Goal: Information Seeking & Learning: Check status

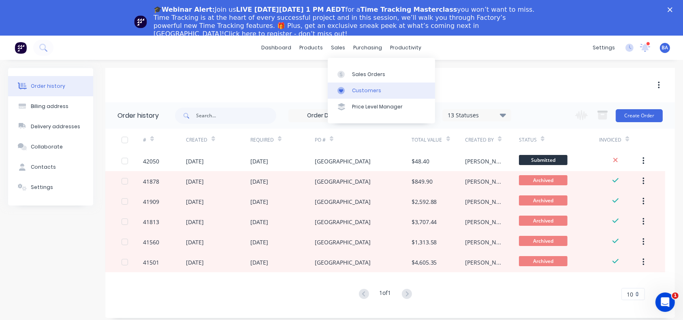
click at [345, 87] on div at bounding box center [344, 90] width 12 height 7
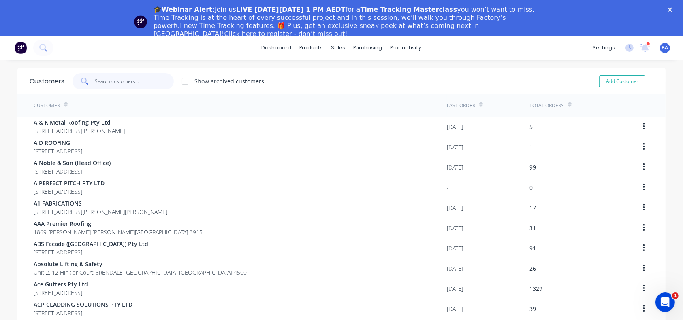
click at [132, 83] on input "text" at bounding box center [134, 81] width 79 height 16
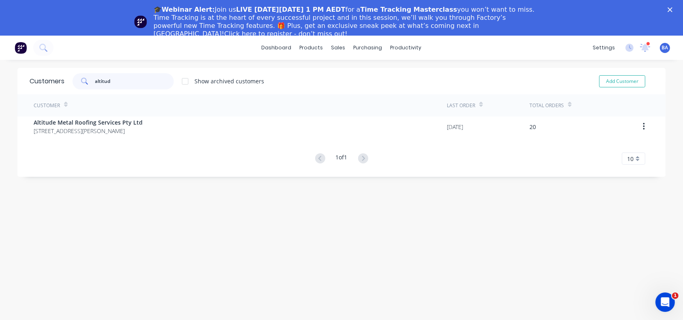
type input "altitude"
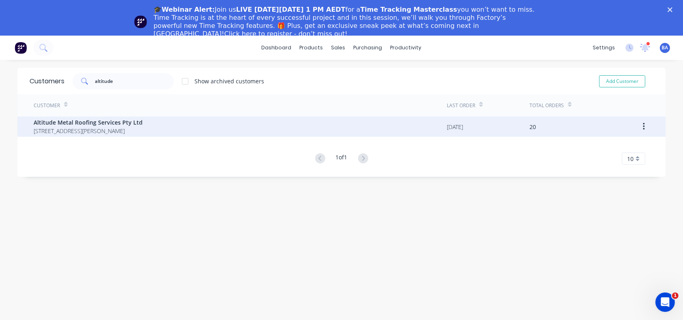
click at [85, 130] on span "[STREET_ADDRESS][PERSON_NAME]" at bounding box center [88, 131] width 109 height 9
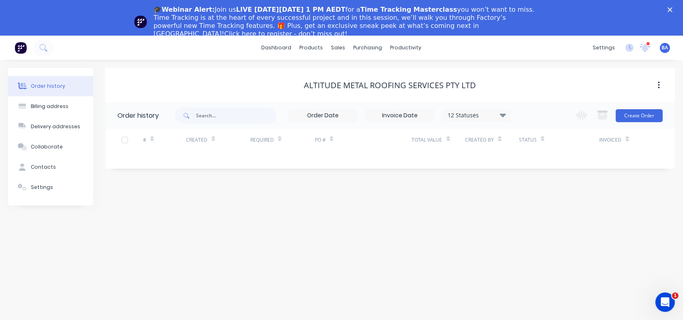
click at [501, 118] on icon at bounding box center [503, 115] width 6 height 10
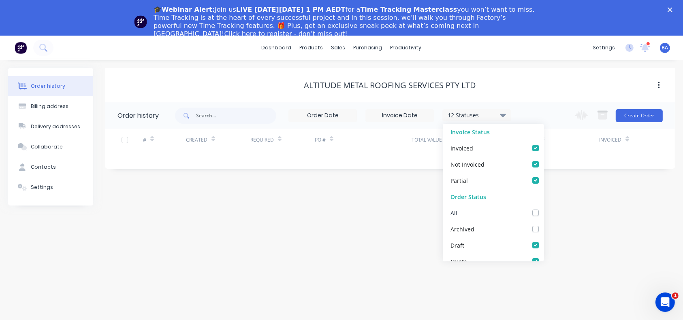
click at [544, 209] on label at bounding box center [544, 209] width 0 height 0
click at [544, 214] on input "checkbox" at bounding box center [547, 213] width 6 height 8
checkbox input "true"
click at [603, 226] on div "Order history Billing address Delivery addresses Collaborate Contacts Settings …" at bounding box center [341, 208] width 683 height 296
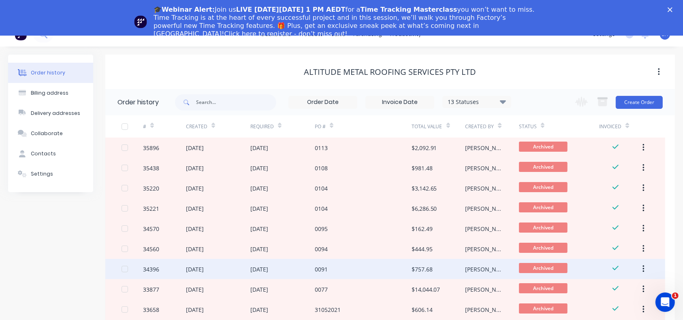
scroll to position [13, 0]
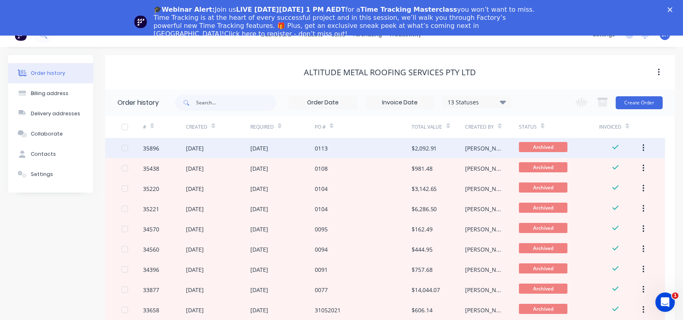
click at [270, 154] on div "[DATE]" at bounding box center [282, 148] width 64 height 20
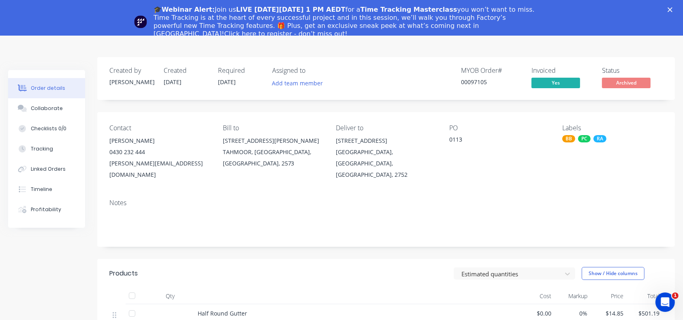
click at [38, 90] on div "Order details" at bounding box center [48, 88] width 34 height 7
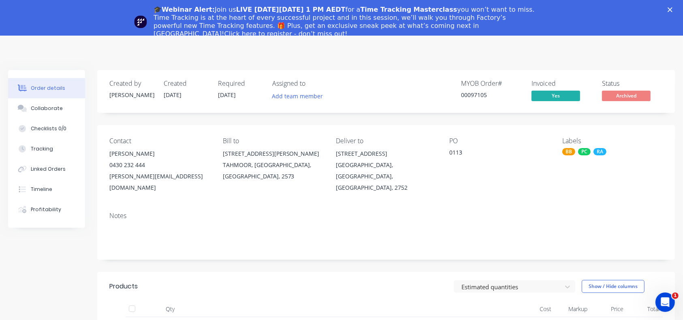
click at [673, 8] on icon "Close" at bounding box center [670, 9] width 5 height 5
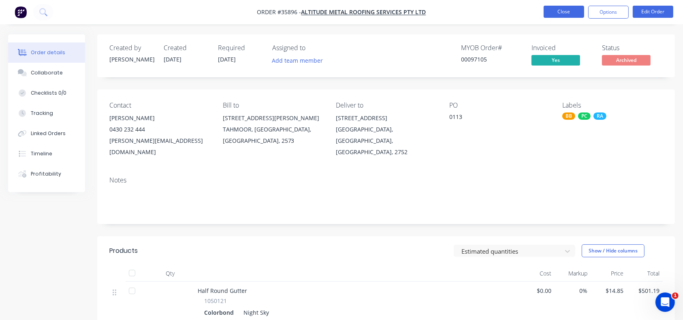
click at [559, 12] on button "Close" at bounding box center [564, 12] width 41 height 12
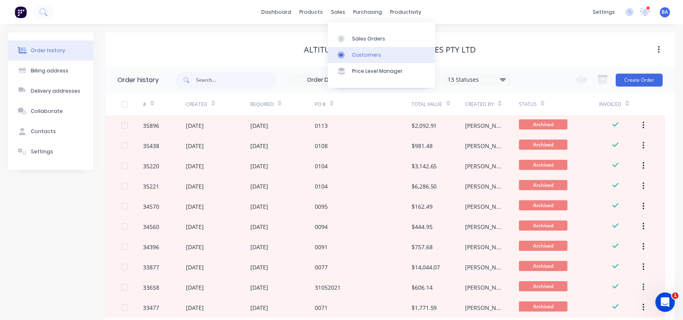
click at [346, 53] on div at bounding box center [344, 54] width 12 height 7
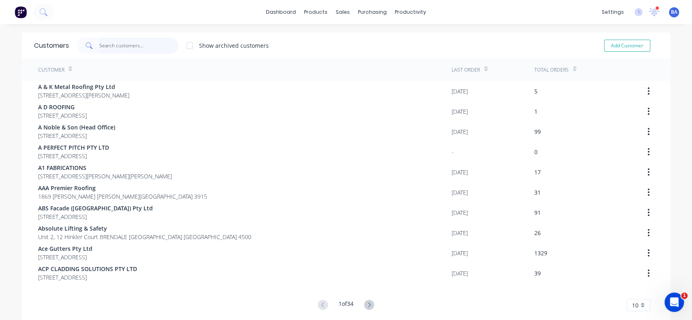
click at [150, 43] on input "text" at bounding box center [138, 46] width 79 height 16
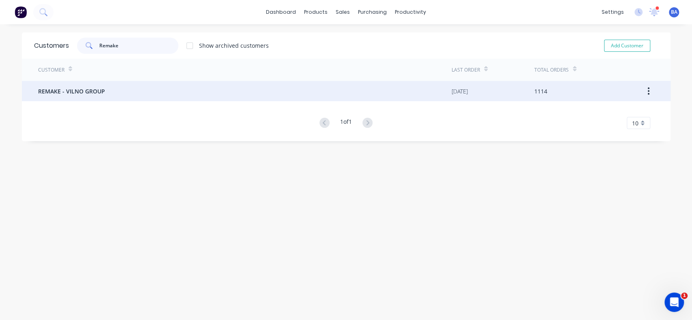
type input "Remake"
click at [83, 91] on span "REMAKE - VILNO GROUP" at bounding box center [71, 91] width 67 height 9
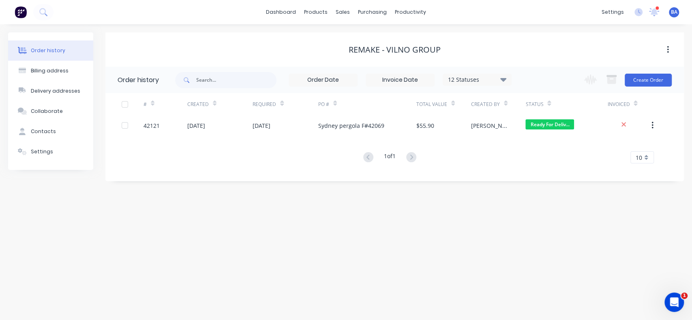
click at [504, 75] on icon at bounding box center [503, 80] width 6 height 10
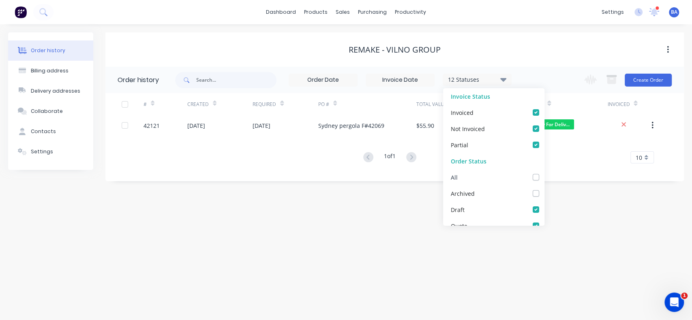
click at [532, 178] on div "All" at bounding box center [493, 177] width 101 height 16
click at [544, 173] on label at bounding box center [544, 173] width 0 height 0
click at [544, 177] on input "checkbox" at bounding box center [547, 177] width 6 height 8
checkbox input "true"
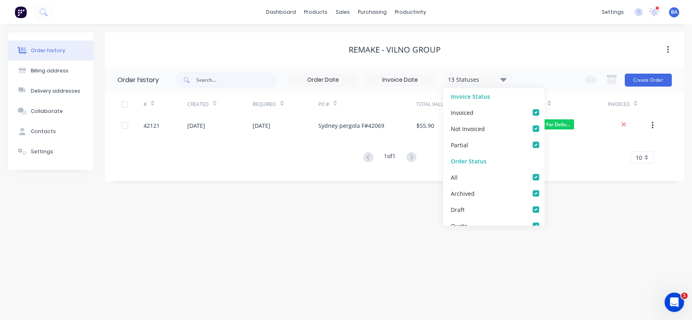
click at [572, 231] on div "Order history Billing address Delivery addresses Collaborate Contacts Settings …" at bounding box center [346, 172] width 692 height 296
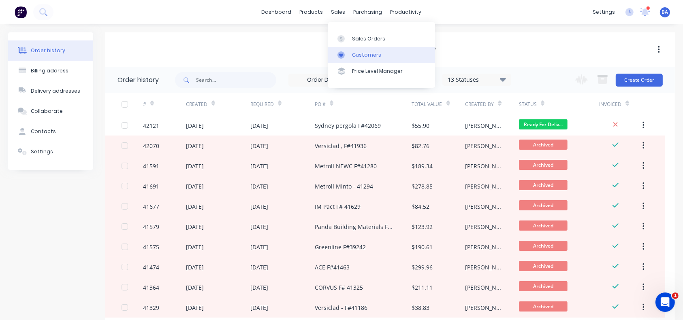
click at [366, 56] on div "Customers" at bounding box center [366, 54] width 29 height 7
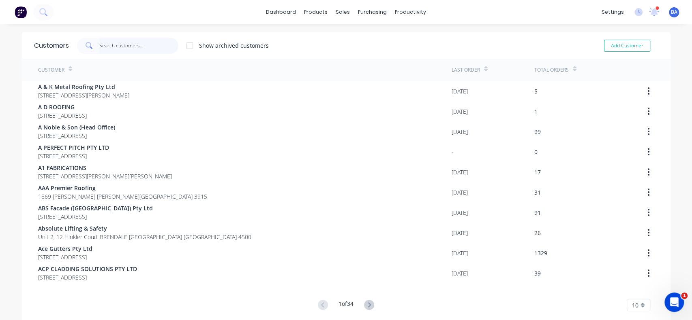
click at [133, 45] on input "text" at bounding box center [138, 46] width 79 height 16
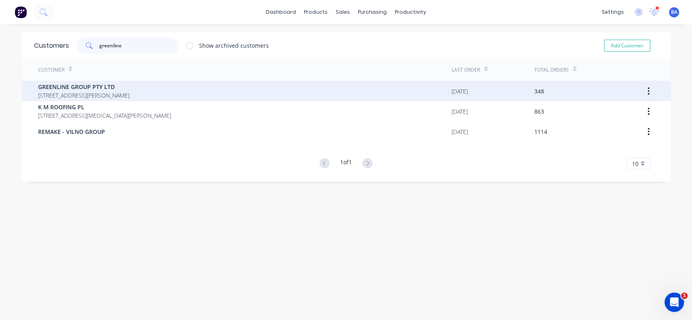
type input "greenline"
click at [67, 89] on span "GREENLINE GROUP PTY LTD" at bounding box center [83, 87] width 91 height 9
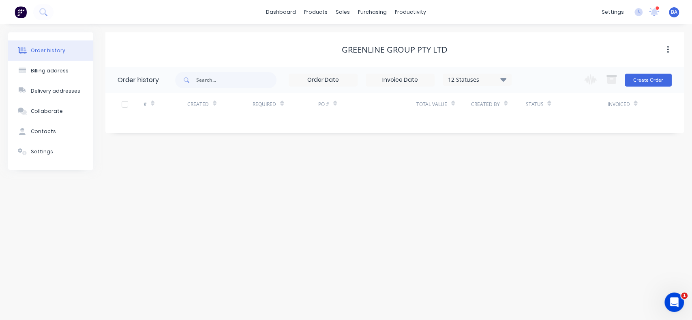
click at [504, 83] on icon at bounding box center [503, 80] width 6 height 10
click at [544, 173] on label at bounding box center [544, 173] width 0 height 0
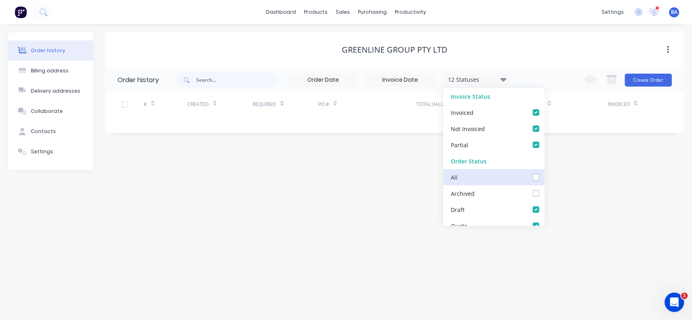
click at [544, 175] on input "checkbox" at bounding box center [547, 177] width 6 height 8
checkbox input "true"
click at [596, 191] on div "Order history Billing address Delivery addresses Collaborate Contacts Settings …" at bounding box center [346, 172] width 692 height 296
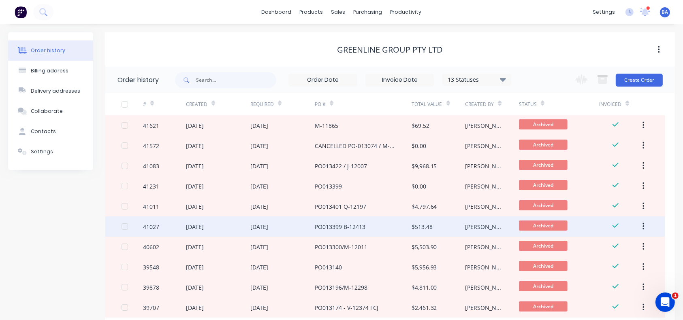
scroll to position [52, 0]
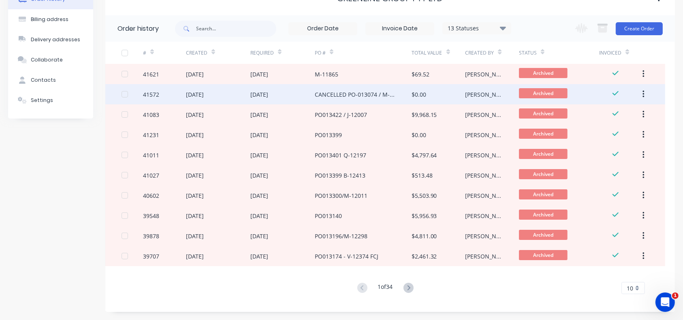
click at [337, 100] on div "CANCELLED PO-013074 / M-11865" at bounding box center [363, 94] width 97 height 20
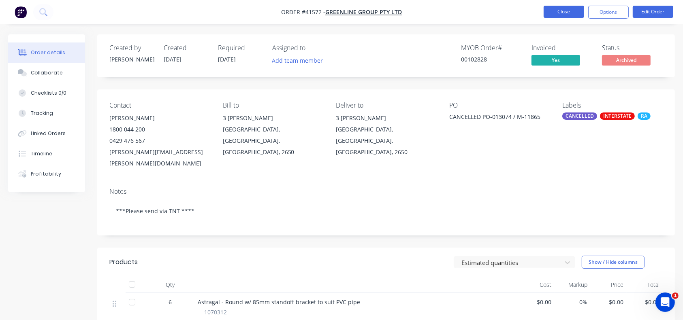
click at [547, 13] on button "Close" at bounding box center [564, 12] width 41 height 12
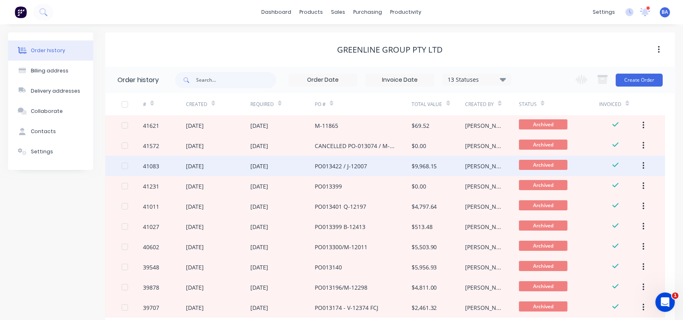
click at [295, 171] on div "[DATE]" at bounding box center [282, 166] width 64 height 20
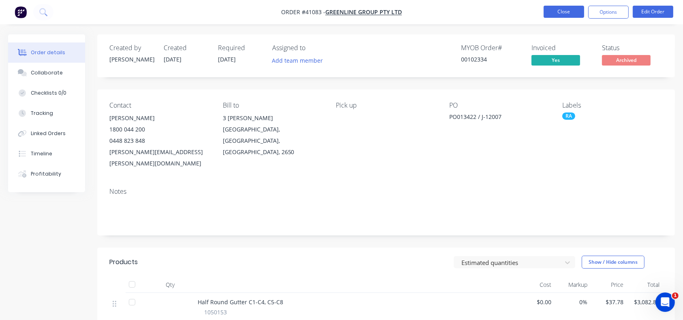
click at [553, 9] on button "Close" at bounding box center [564, 12] width 41 height 12
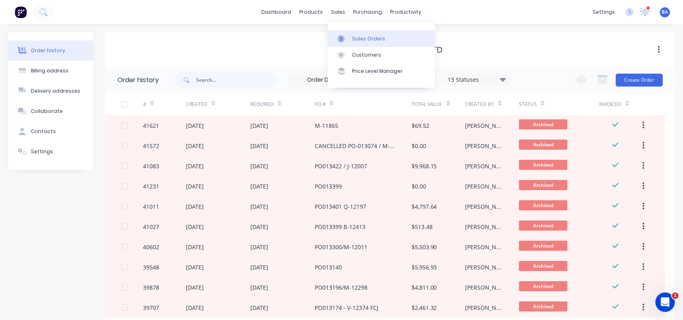
click at [352, 35] on div "Sales Orders" at bounding box center [368, 38] width 33 height 7
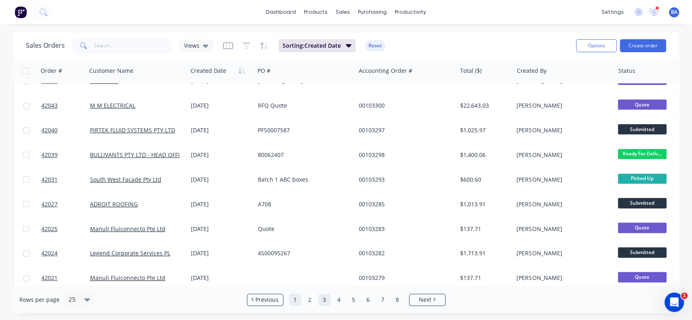
click at [293, 302] on link "1" at bounding box center [295, 300] width 12 height 12
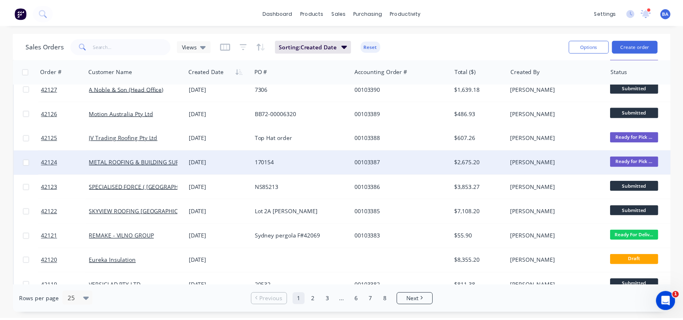
scroll to position [83, 0]
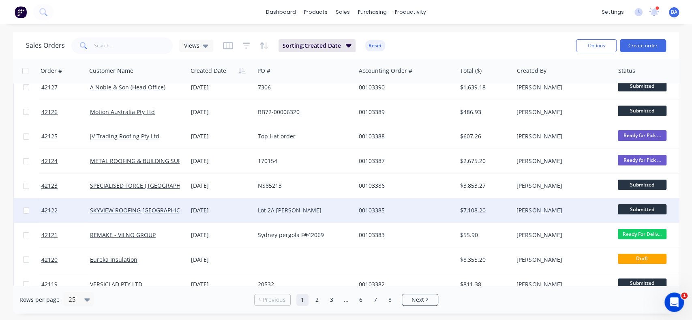
click at [343, 207] on div "Lot 2A [PERSON_NAME]" at bounding box center [303, 211] width 90 height 8
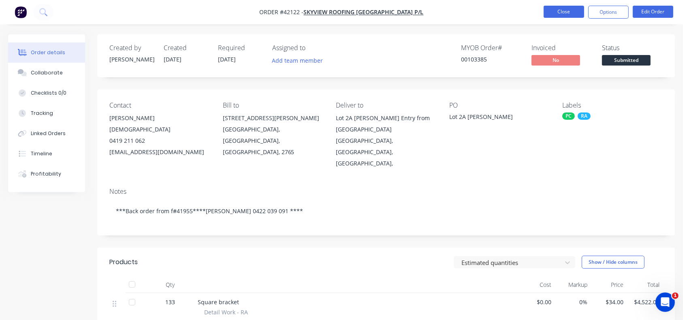
click at [572, 9] on button "Close" at bounding box center [564, 12] width 41 height 12
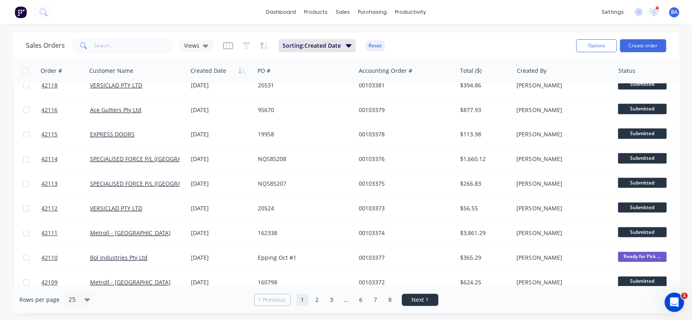
scroll to position [333, 0]
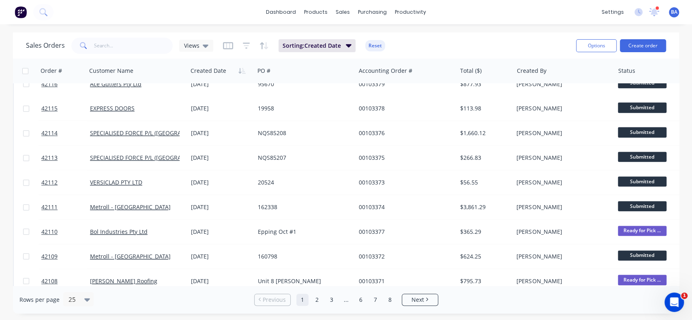
click at [414, 308] on div "Rows per page 25 Previous 1 2 3 ... 6 7 8 Next" at bounding box center [346, 300] width 666 height 28
click at [408, 296] on link "Next" at bounding box center [420, 300] width 36 height 8
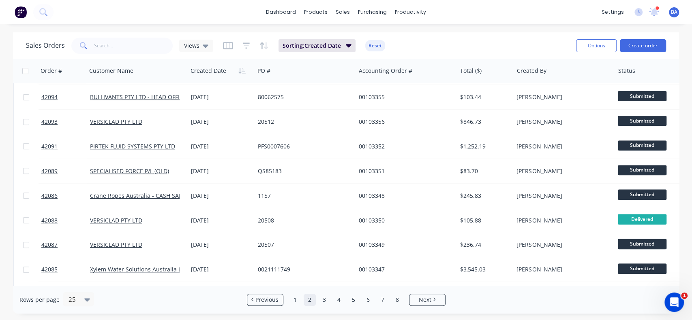
scroll to position [197, 0]
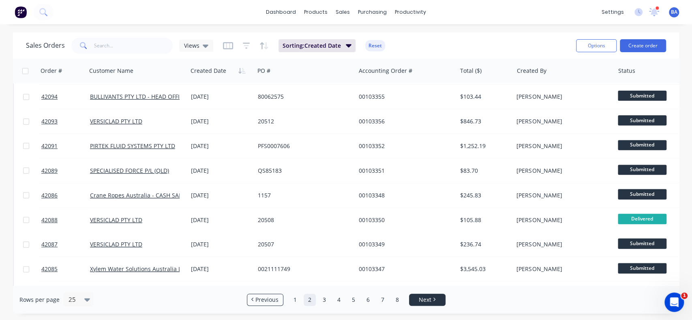
click at [418, 295] on li "Next" at bounding box center [427, 300] width 36 height 12
click at [434, 294] on li "Next" at bounding box center [427, 300] width 36 height 12
click at [424, 302] on span "Next" at bounding box center [425, 300] width 13 height 8
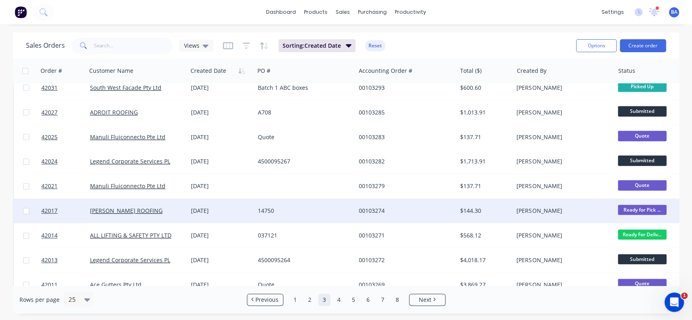
scroll to position [418, 0]
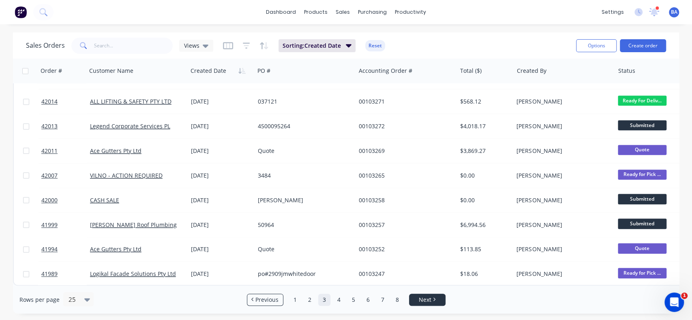
click at [437, 297] on link "Next" at bounding box center [427, 300] width 36 height 8
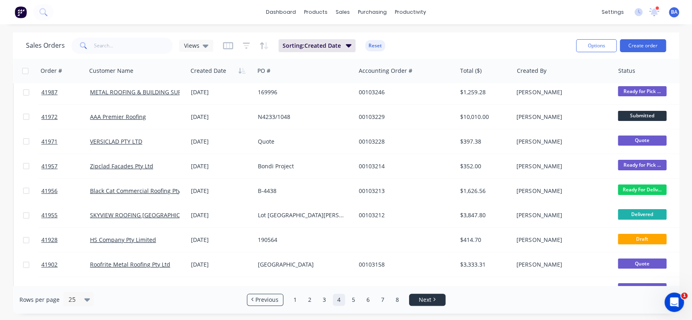
scroll to position [0, 0]
